Goal: Task Accomplishment & Management: Manage account settings

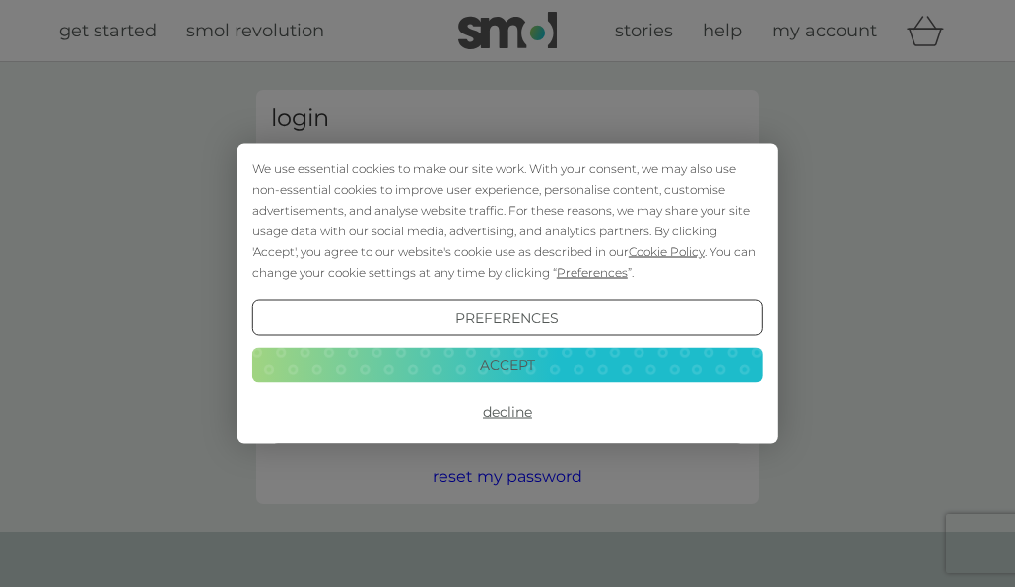
type input "[EMAIL_ADDRESS][DOMAIN_NAME]"
click at [484, 359] on button "Accept" at bounding box center [507, 364] width 510 height 35
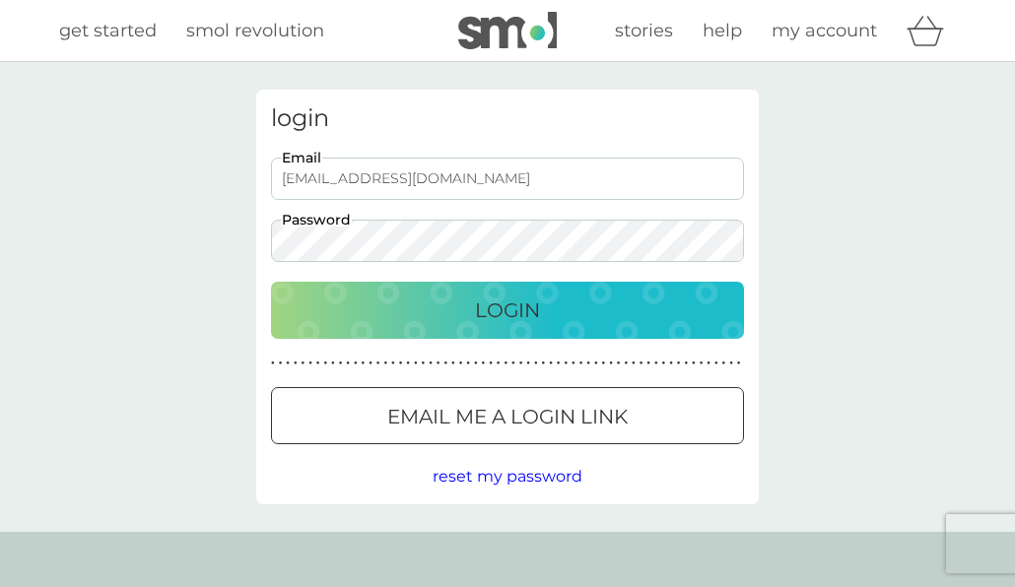
click at [494, 301] on p "Login" at bounding box center [507, 311] width 65 height 32
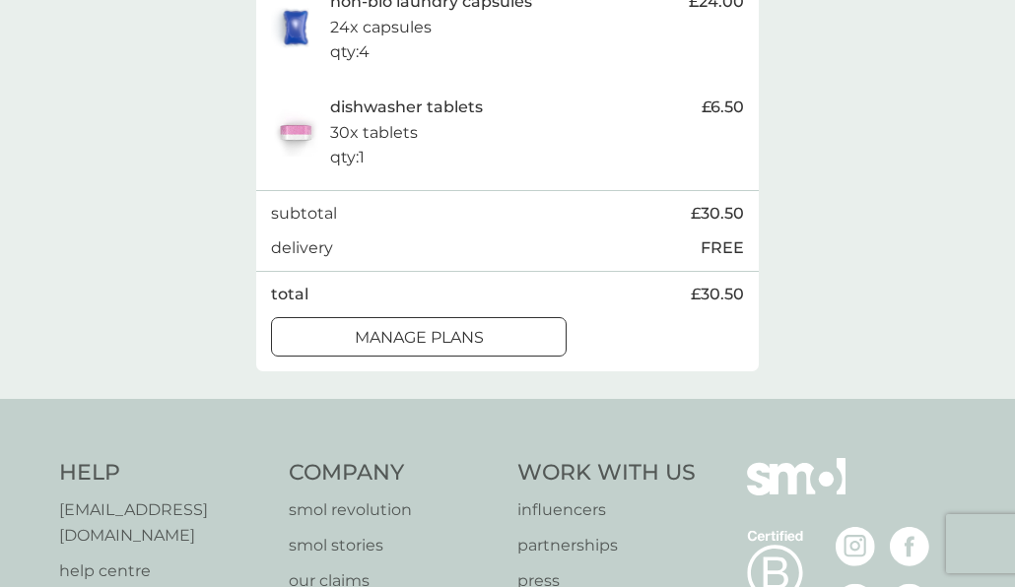
scroll to position [466, 0]
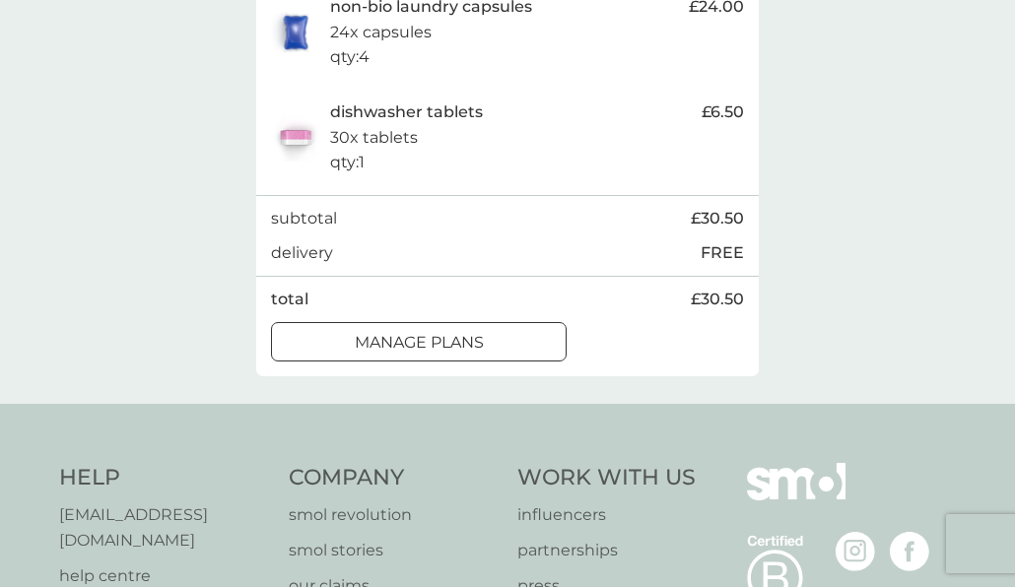
click at [471, 343] on p "manage plans" at bounding box center [419, 343] width 129 height 26
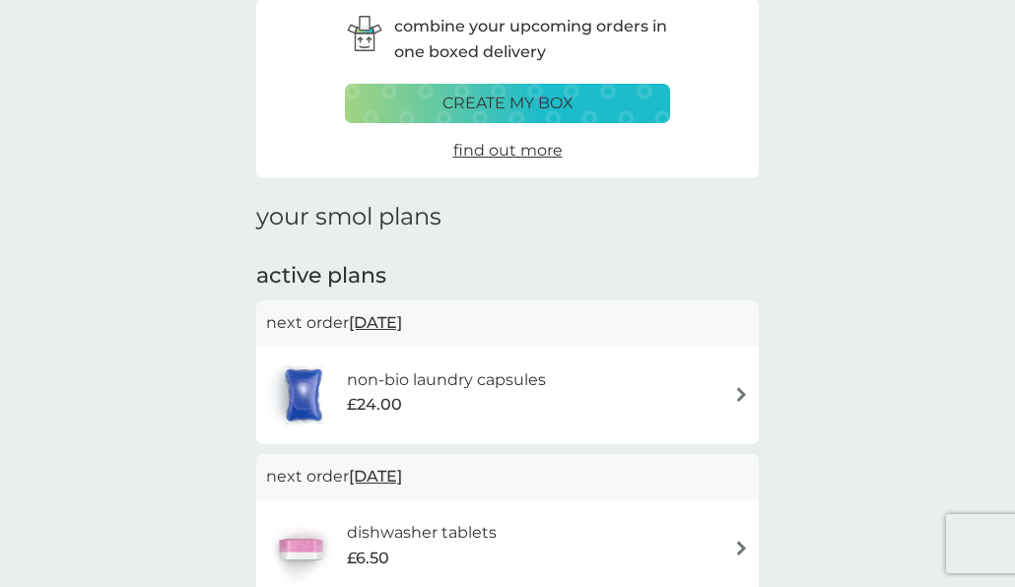
scroll to position [99, 0]
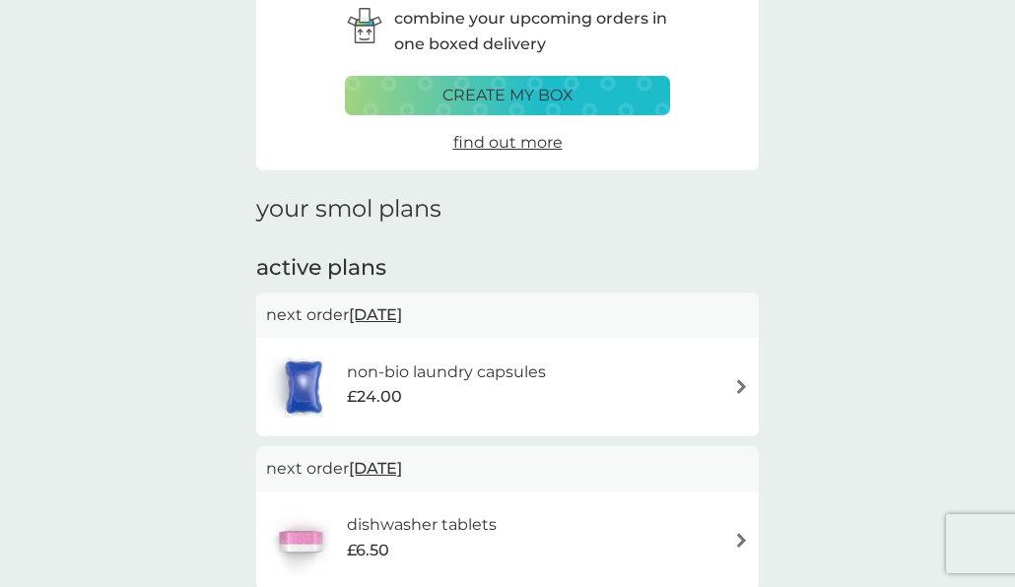
click at [747, 392] on img at bounding box center [741, 386] width 15 height 15
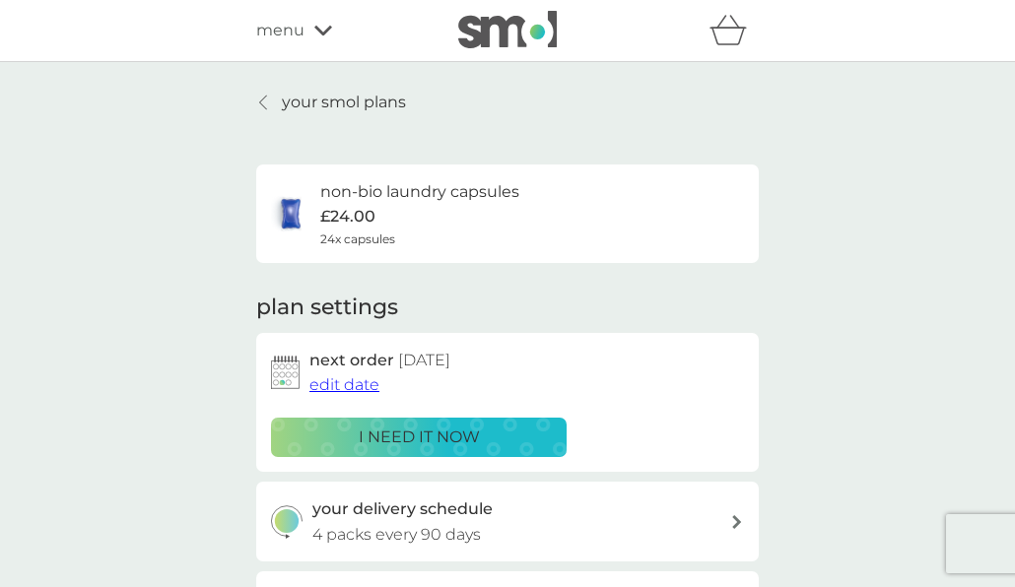
click at [276, 109] on link "your smol plans" at bounding box center [331, 103] width 150 height 26
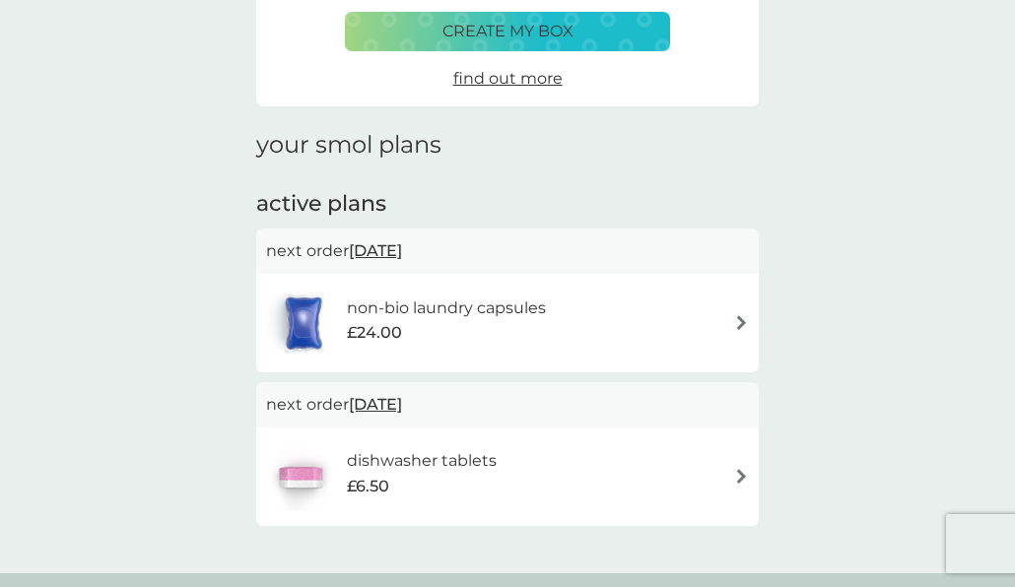
scroll to position [187, 0]
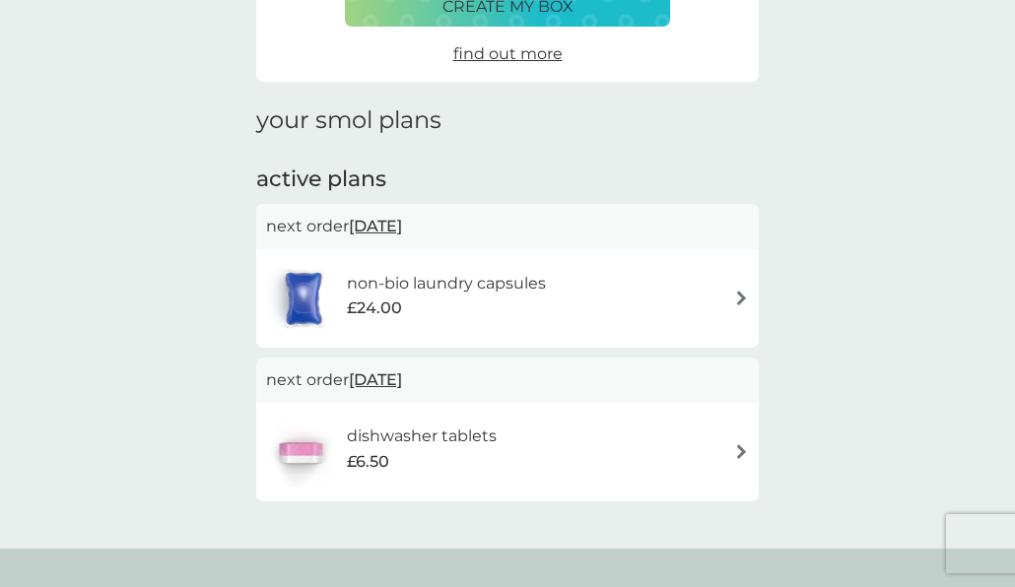
click at [743, 451] on img at bounding box center [741, 451] width 15 height 15
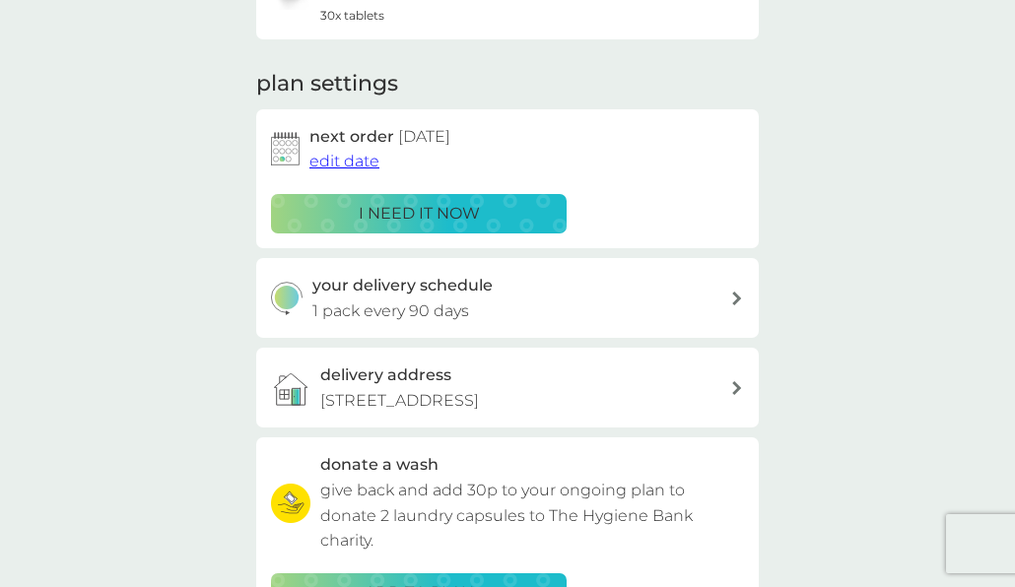
click at [857, 337] on div "your smol plans dishwasher tablets £6.50 30x tablets plan settings next order 1…" at bounding box center [507, 308] width 1015 height 940
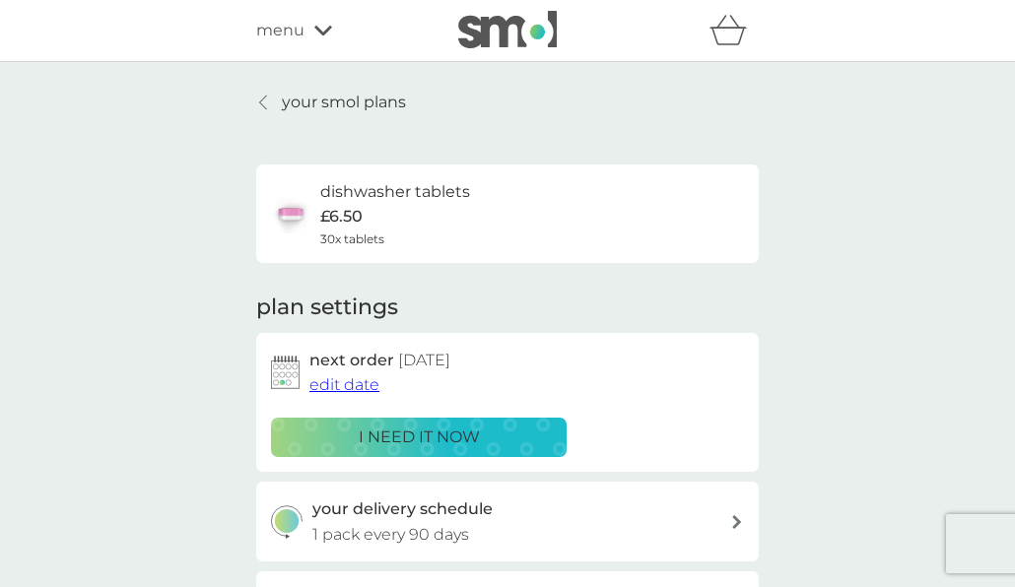
click at [262, 105] on icon at bounding box center [263, 103] width 7 height 14
